Goal: Task Accomplishment & Management: Manage account settings

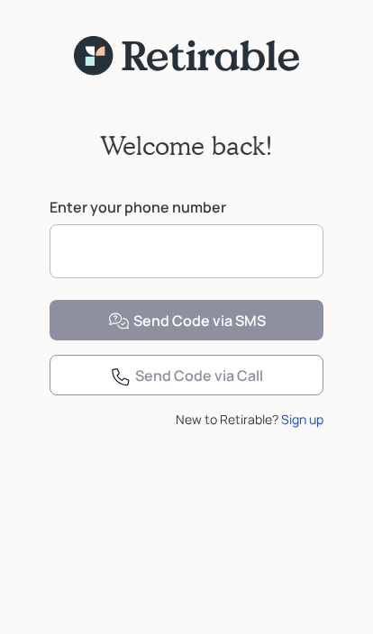
click at [69, 241] on input at bounding box center [187, 251] width 274 height 54
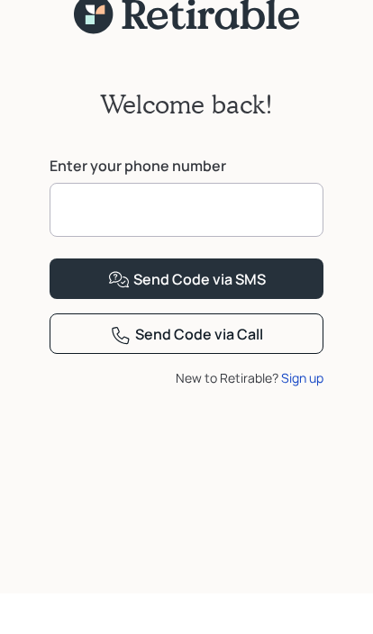
type input "**********"
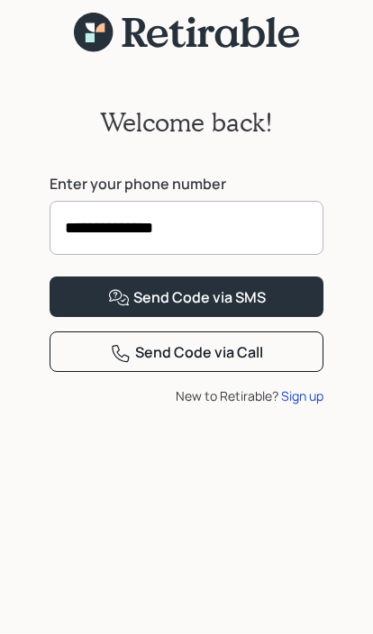
click at [68, 318] on button "Send Code via SMS" at bounding box center [187, 298] width 274 height 41
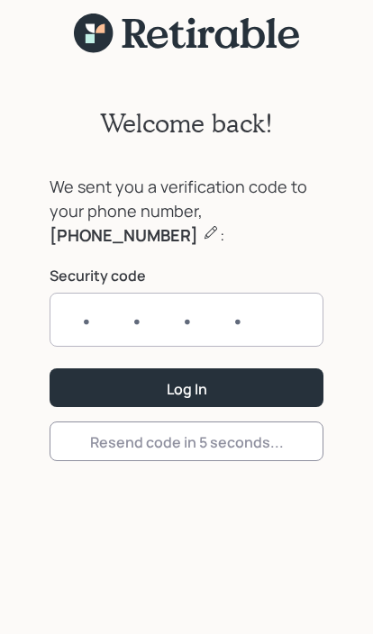
click at [62, 300] on input "text" at bounding box center [187, 320] width 274 height 54
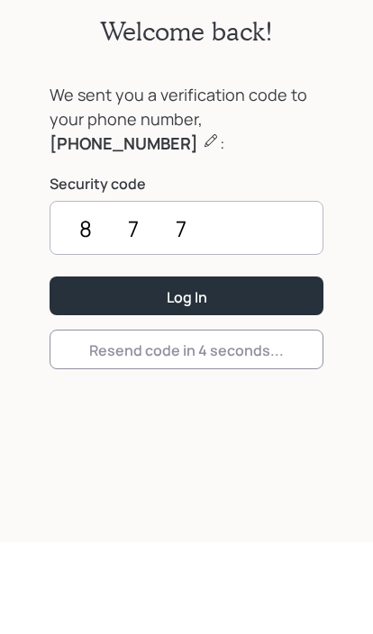
type input "8774"
click at [187, 369] on button "Log In" at bounding box center [187, 388] width 274 height 39
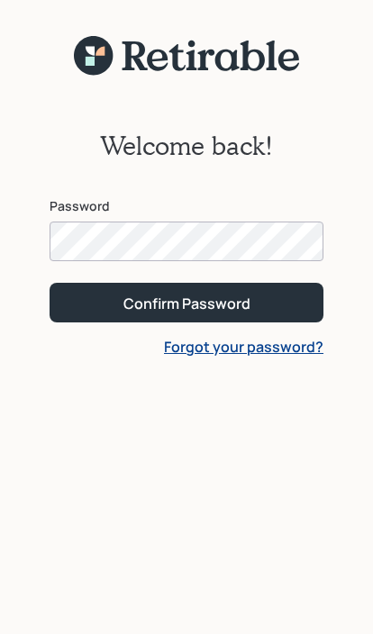
click at [187, 302] on button "Confirm Password" at bounding box center [187, 302] width 274 height 39
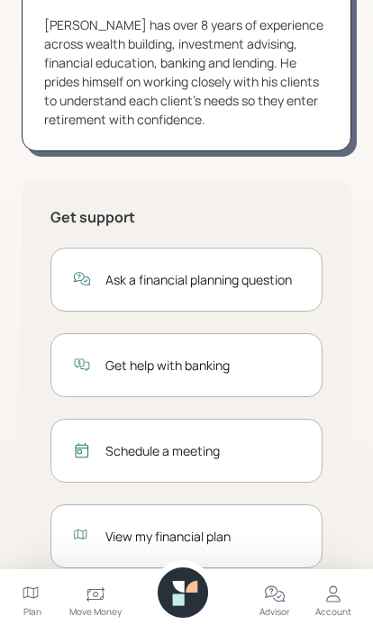
scroll to position [238, 0]
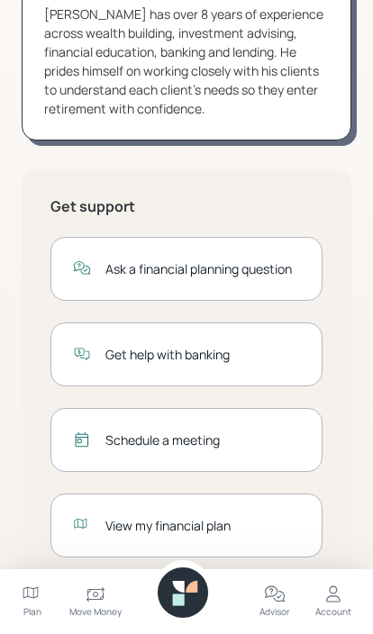
click at [243, 446] on div "Schedule a meeting" at bounding box center [202, 440] width 195 height 19
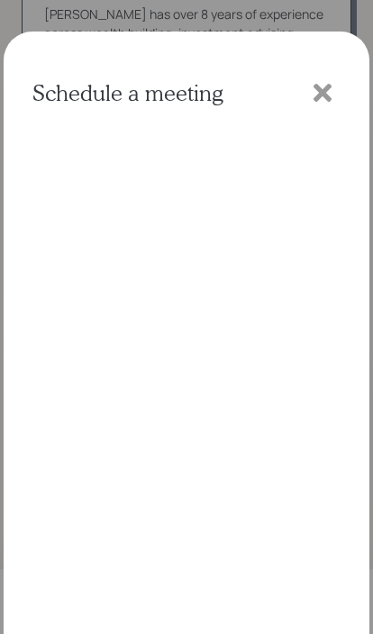
scroll to position [57, 0]
